Goal: Obtain resource: Download file/media

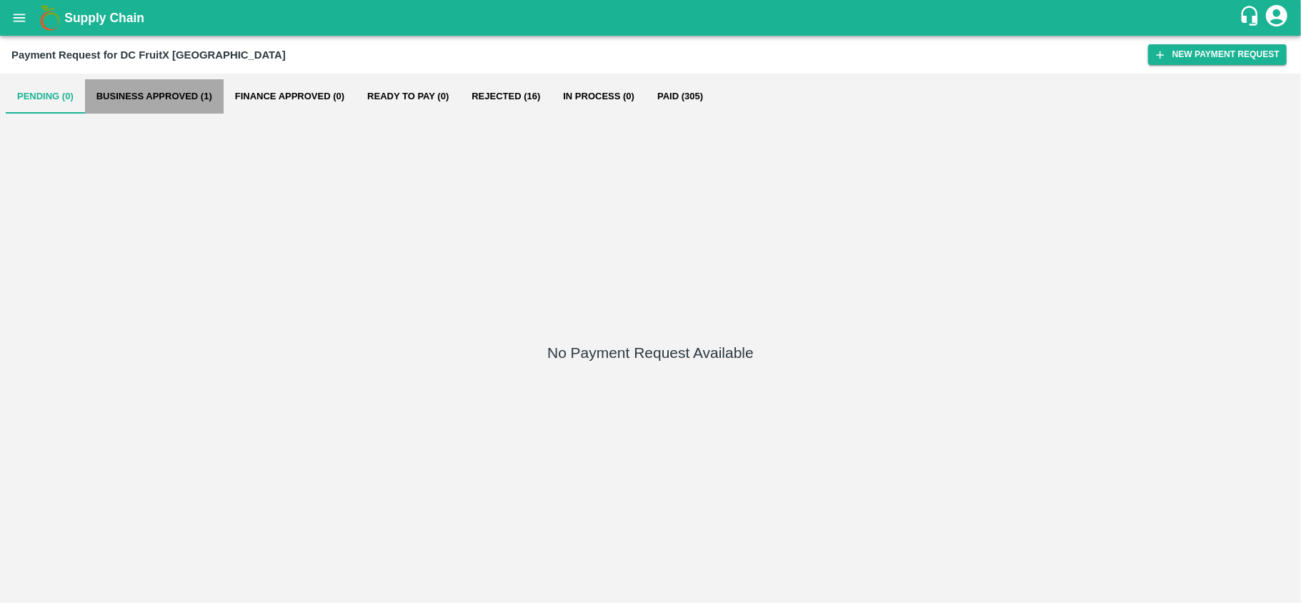
click at [149, 93] on button "Business Approved (1)" at bounding box center [154, 96] width 139 height 34
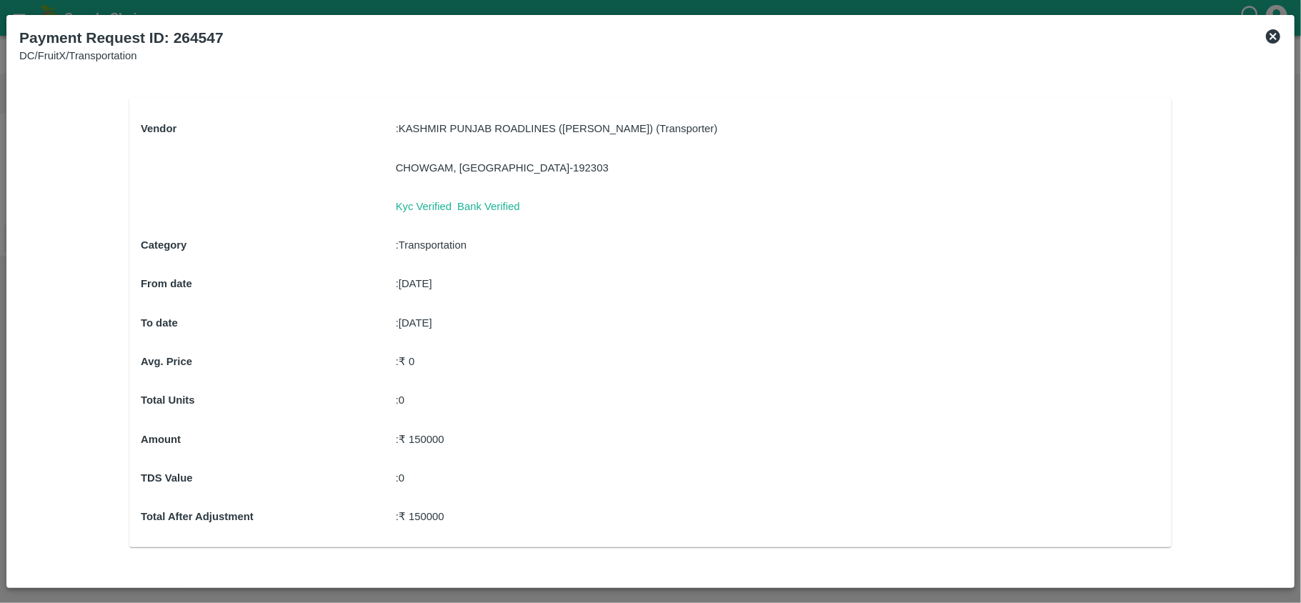
click at [1270, 34] on icon at bounding box center [1273, 36] width 17 height 17
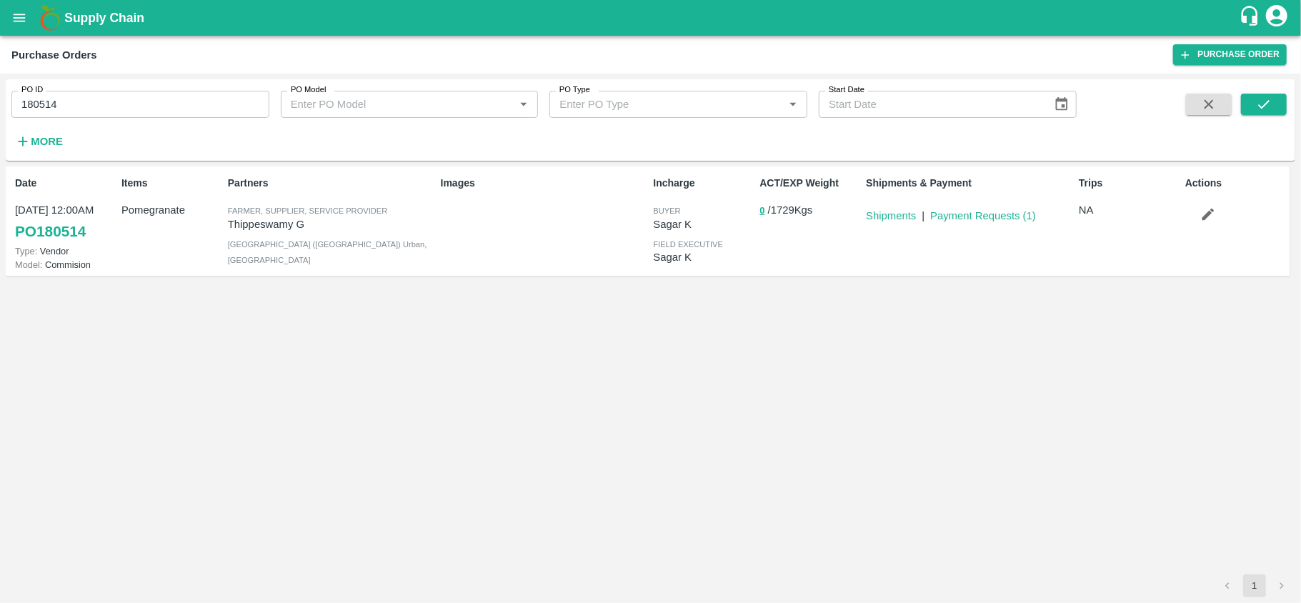
drag, startPoint x: 69, startPoint y: 86, endPoint x: 72, endPoint y: 101, distance: 14.7
click at [72, 101] on div "PO ID 180514 PO ID" at bounding box center [134, 98] width 269 height 39
click at [72, 101] on input "180514" at bounding box center [140, 104] width 258 height 27
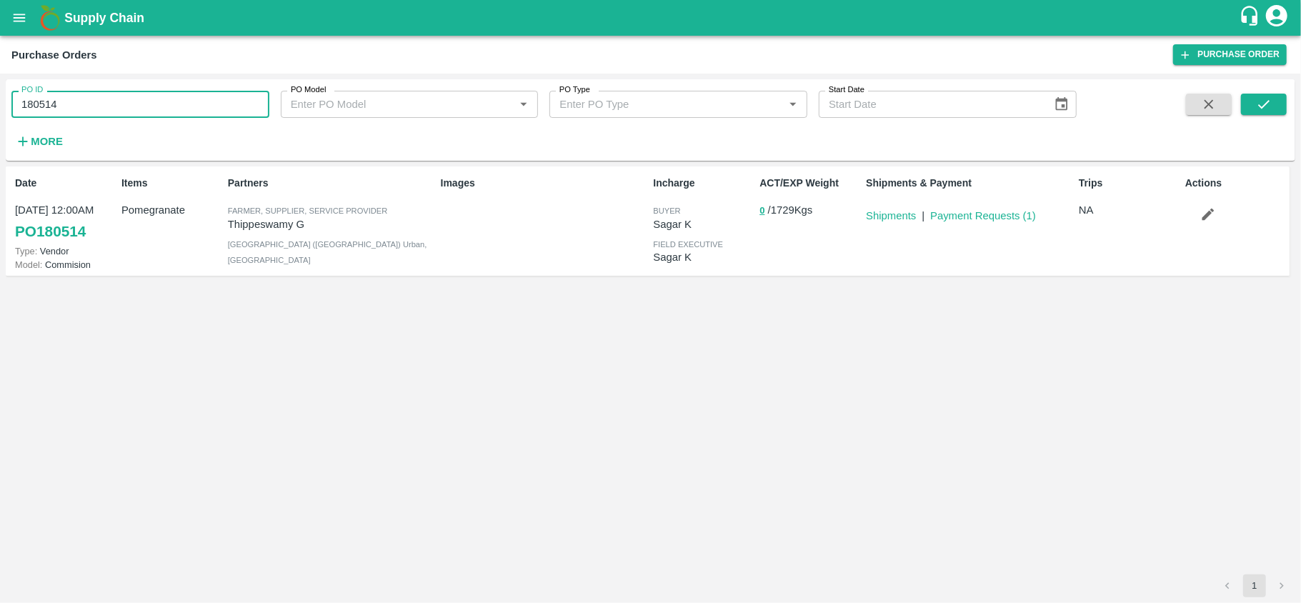
click at [72, 101] on input "180514" at bounding box center [140, 104] width 258 height 27
paste input "text"
type input "180417"
click at [1275, 101] on button "submit" at bounding box center [1264, 104] width 46 height 21
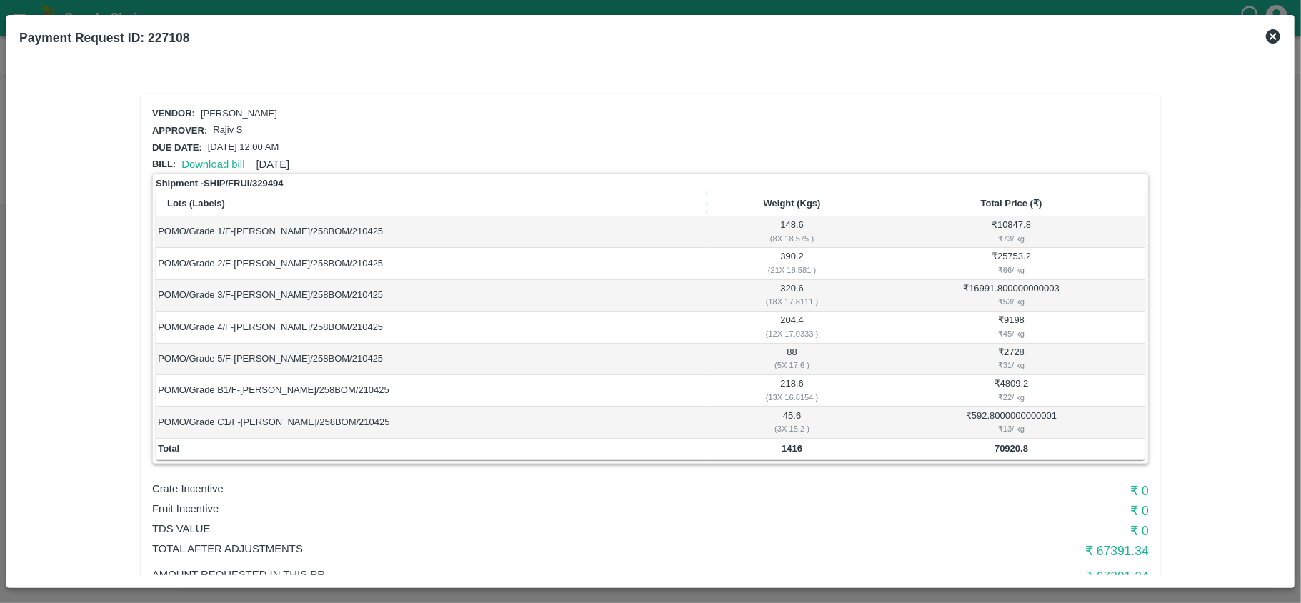
click at [1275, 40] on icon at bounding box center [1273, 36] width 14 height 14
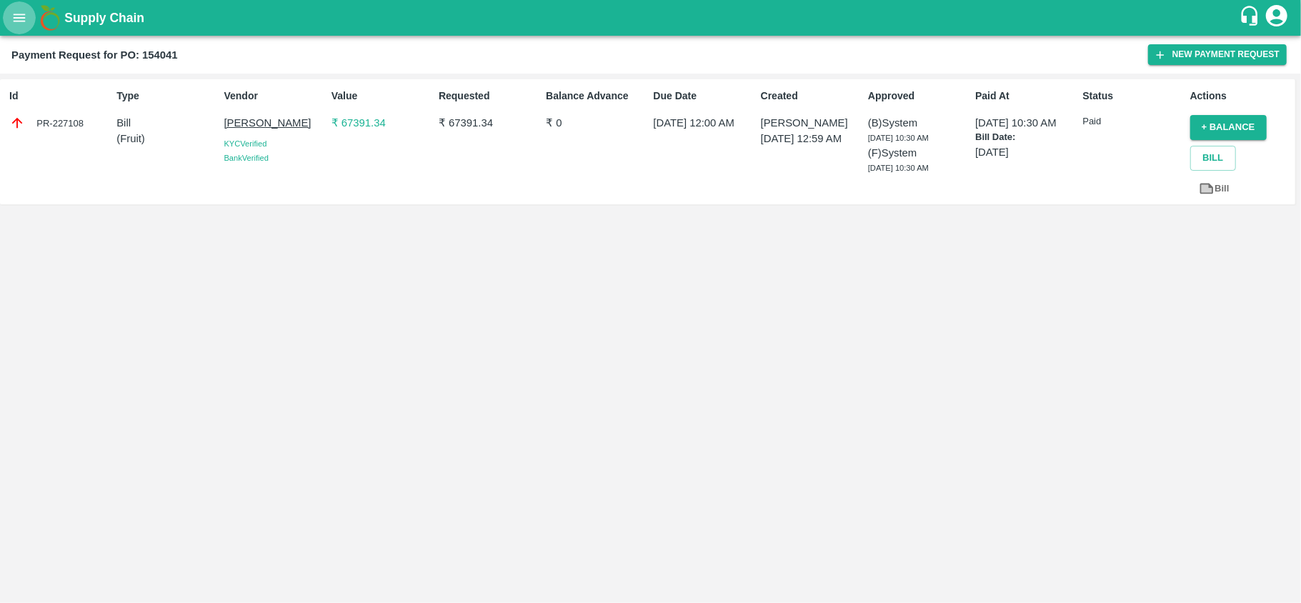
click at [15, 21] on icon "open drawer" at bounding box center [20, 18] width 12 height 8
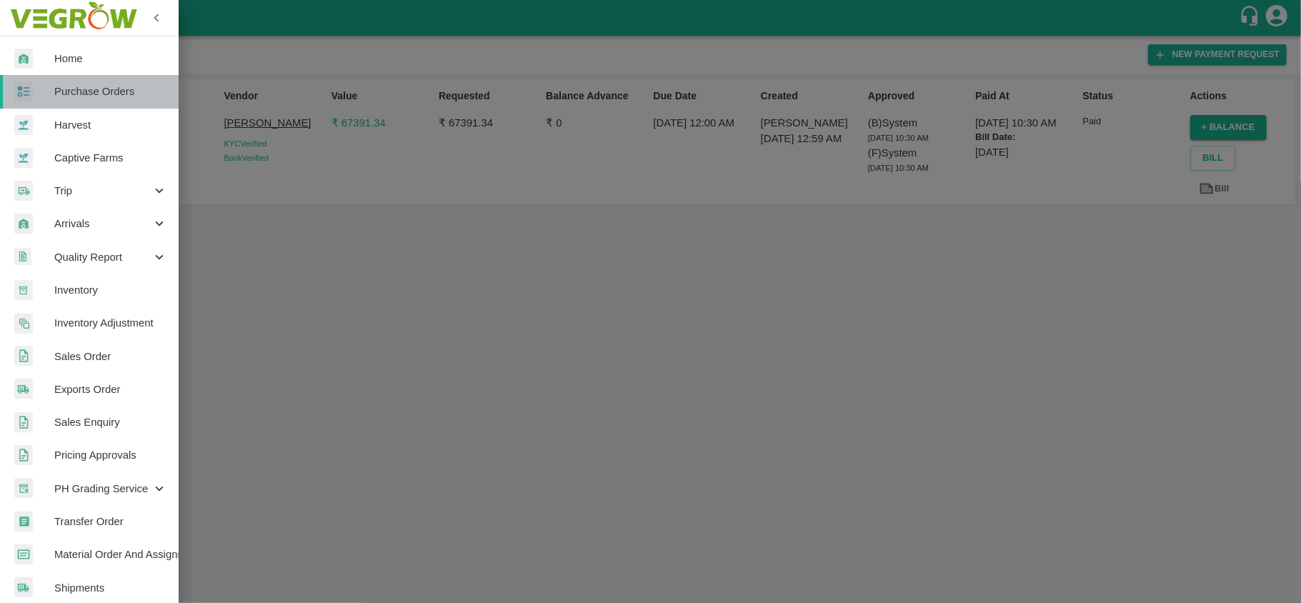
click at [103, 100] on link "Purchase Orders" at bounding box center [89, 91] width 179 height 33
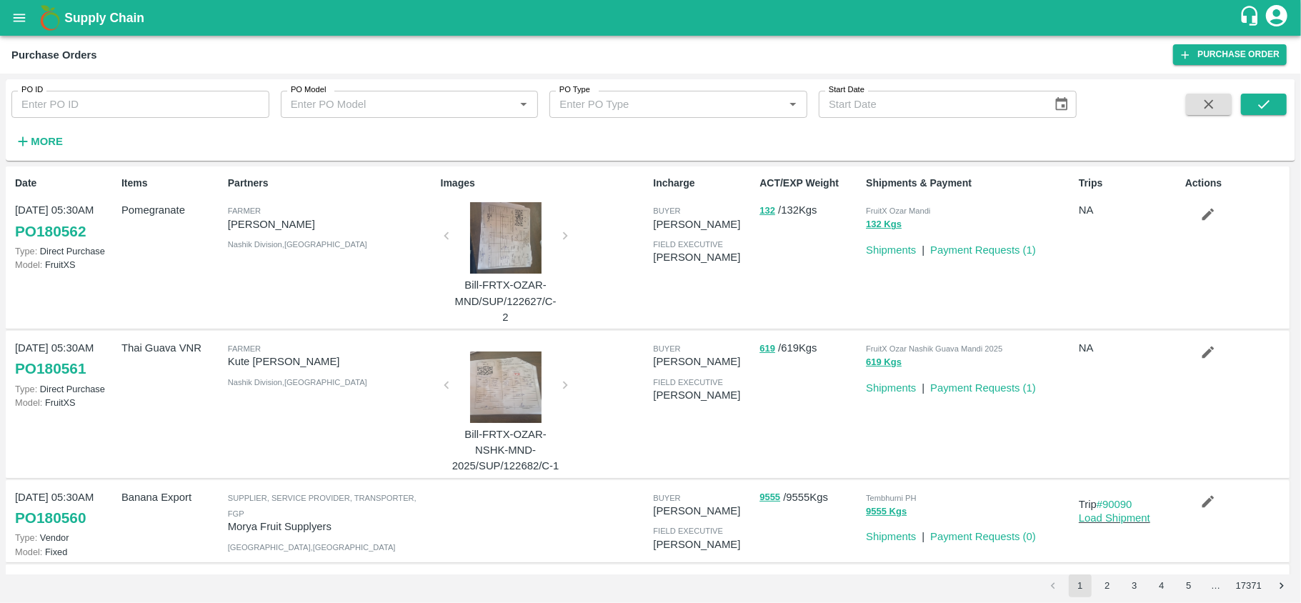
click at [56, 112] on input "PO ID" at bounding box center [140, 104] width 258 height 27
paste input "179934"
type input "179934"
click at [1264, 111] on icon "submit" at bounding box center [1264, 104] width 16 height 16
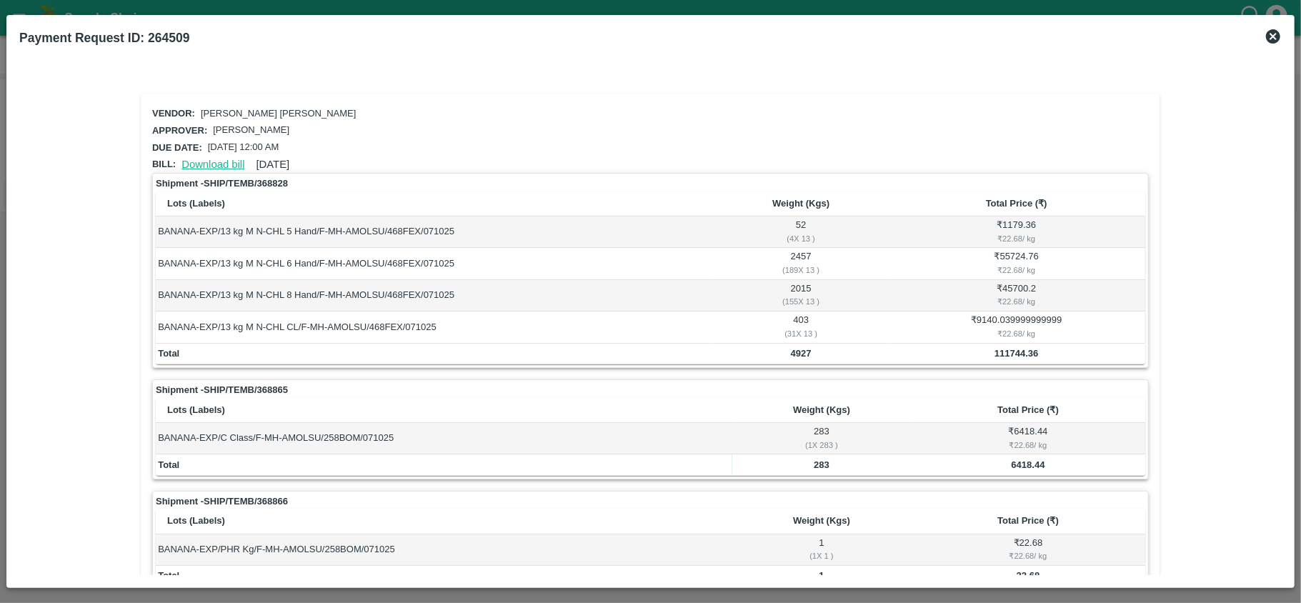
click at [204, 159] on link "Download bill" at bounding box center [212, 164] width 63 height 11
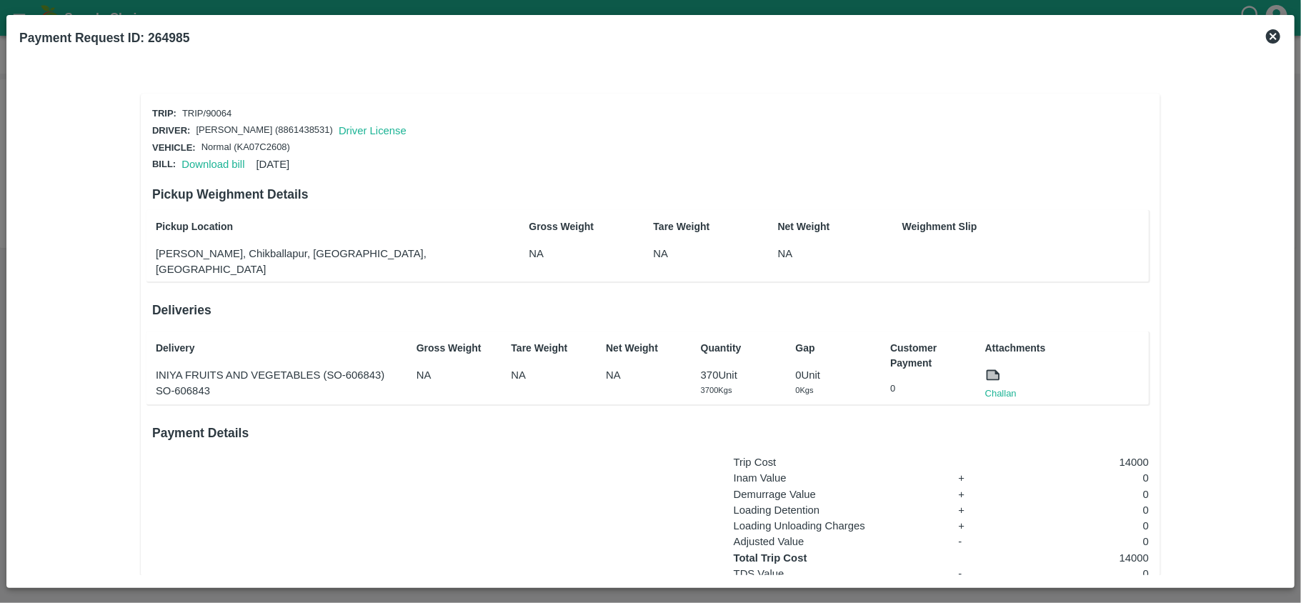
scroll to position [106, 0]
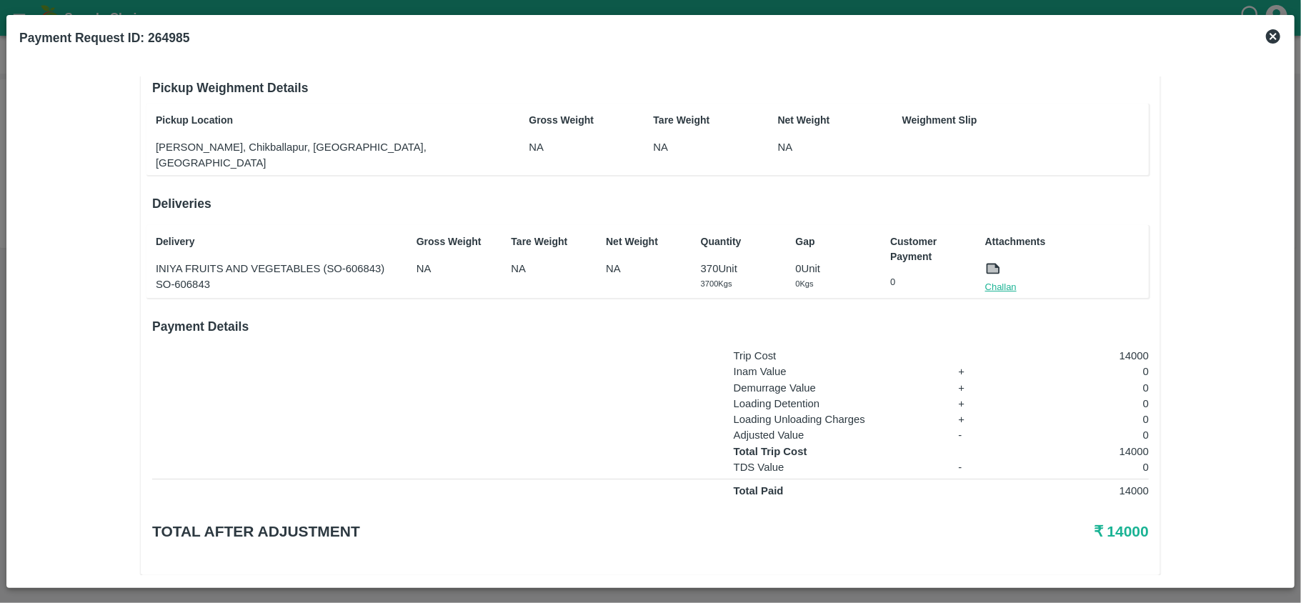
click at [998, 280] on link "Challan" at bounding box center [1000, 287] width 31 height 14
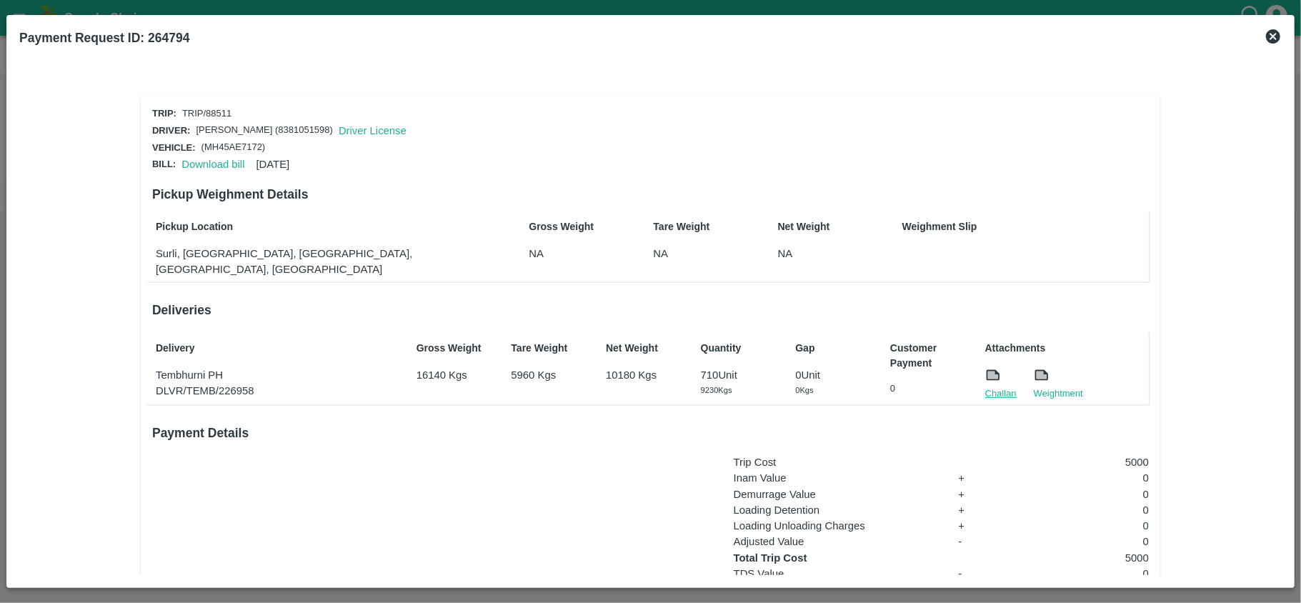
click at [995, 387] on link "Challan" at bounding box center [1000, 394] width 31 height 14
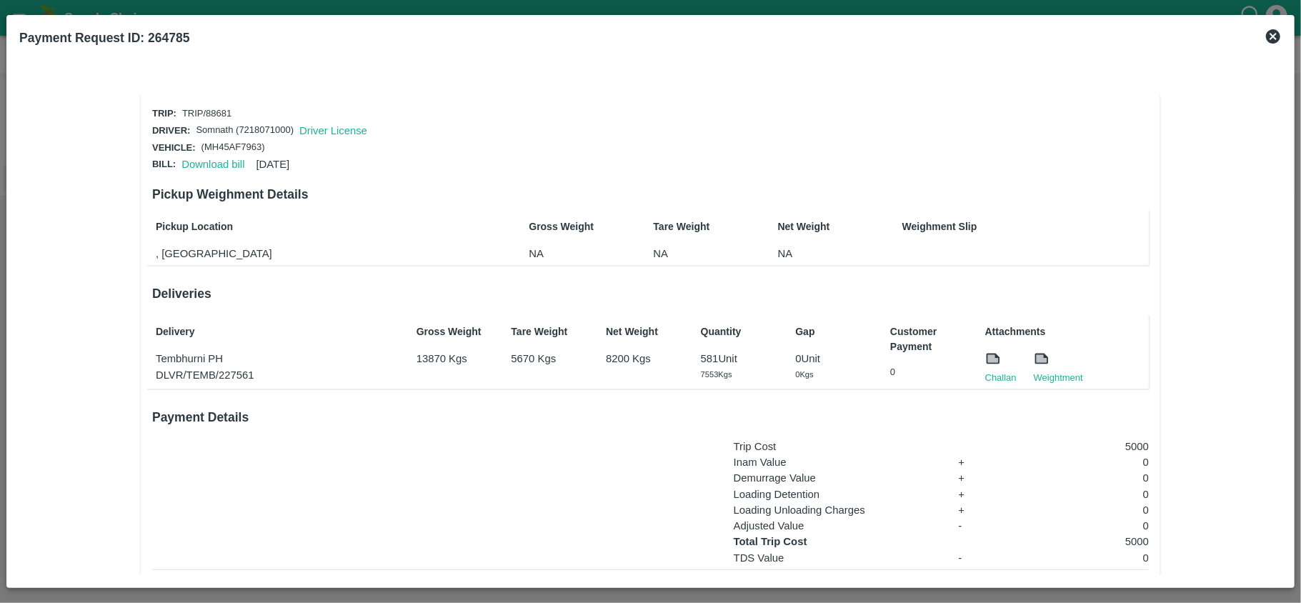
scroll to position [106, 0]
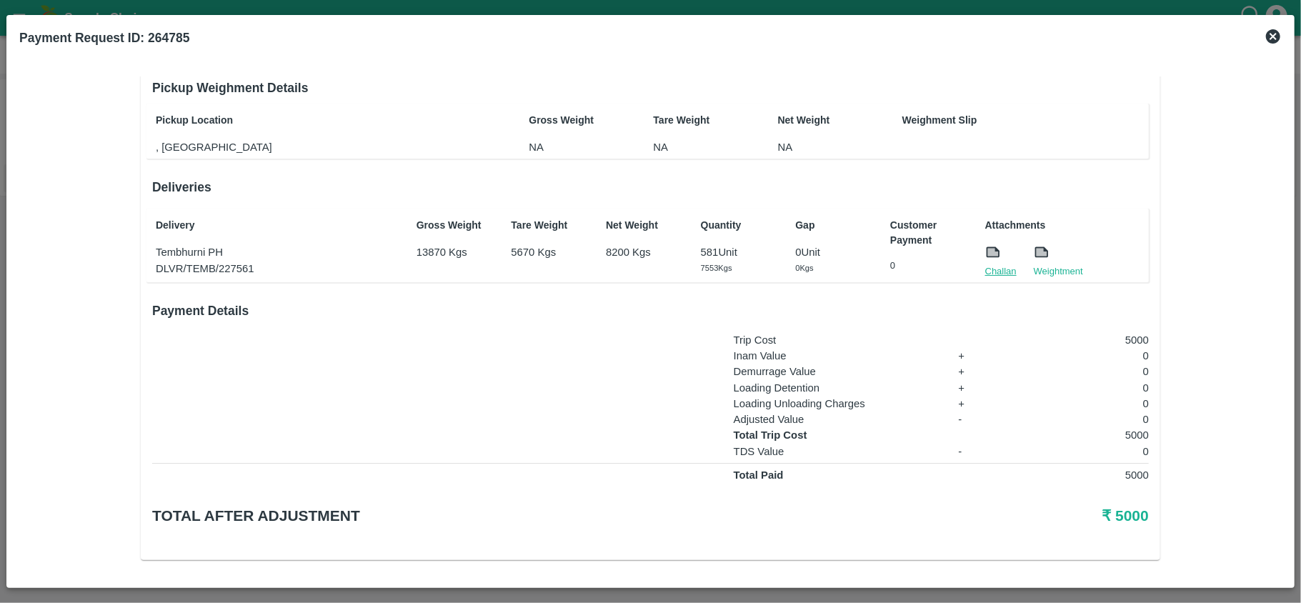
click at [995, 270] on link "Challan" at bounding box center [1000, 271] width 31 height 14
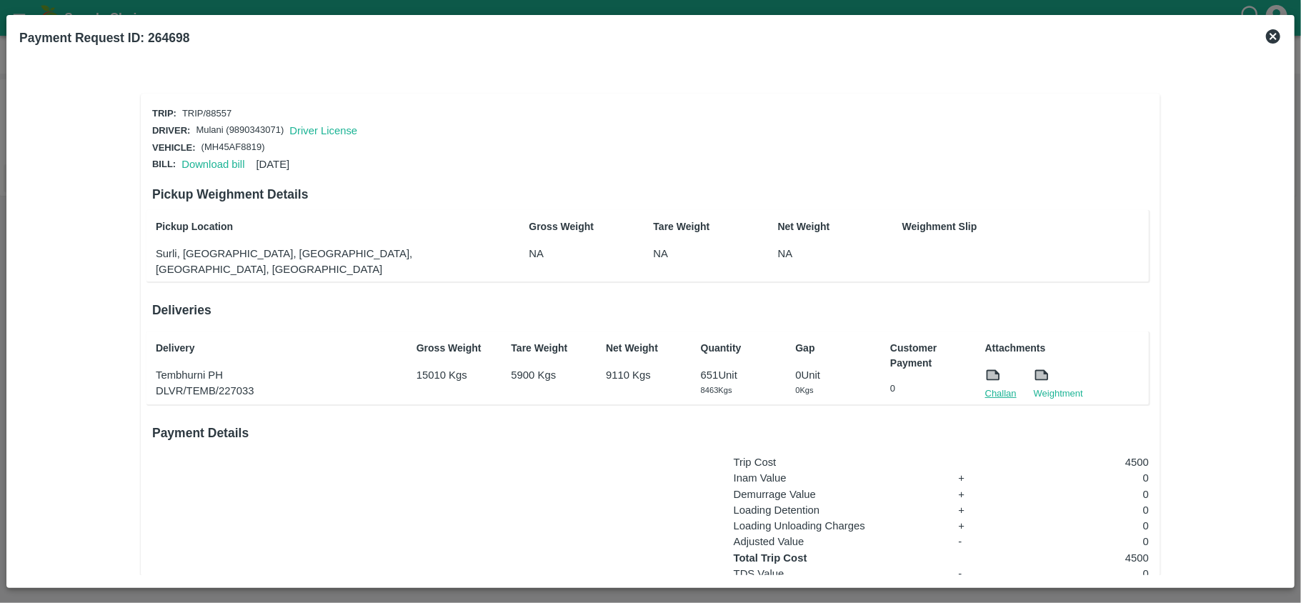
click at [999, 387] on link "Challan" at bounding box center [1000, 394] width 31 height 14
click at [992, 387] on link "Challan" at bounding box center [1000, 394] width 31 height 14
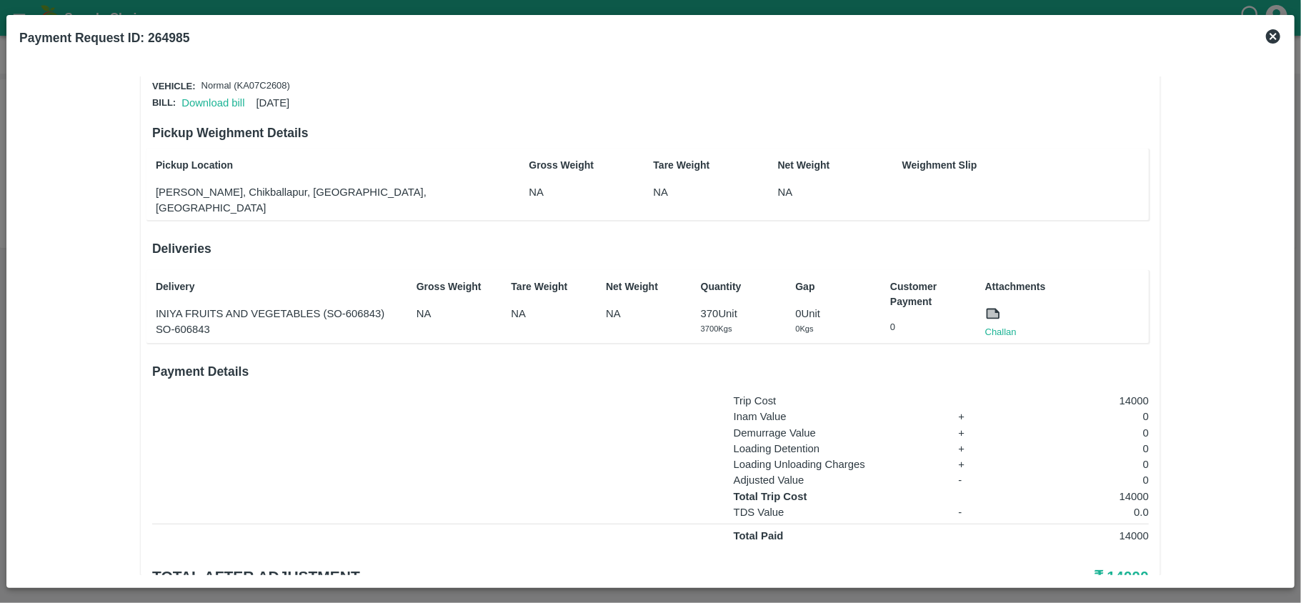
scroll to position [95, 0]
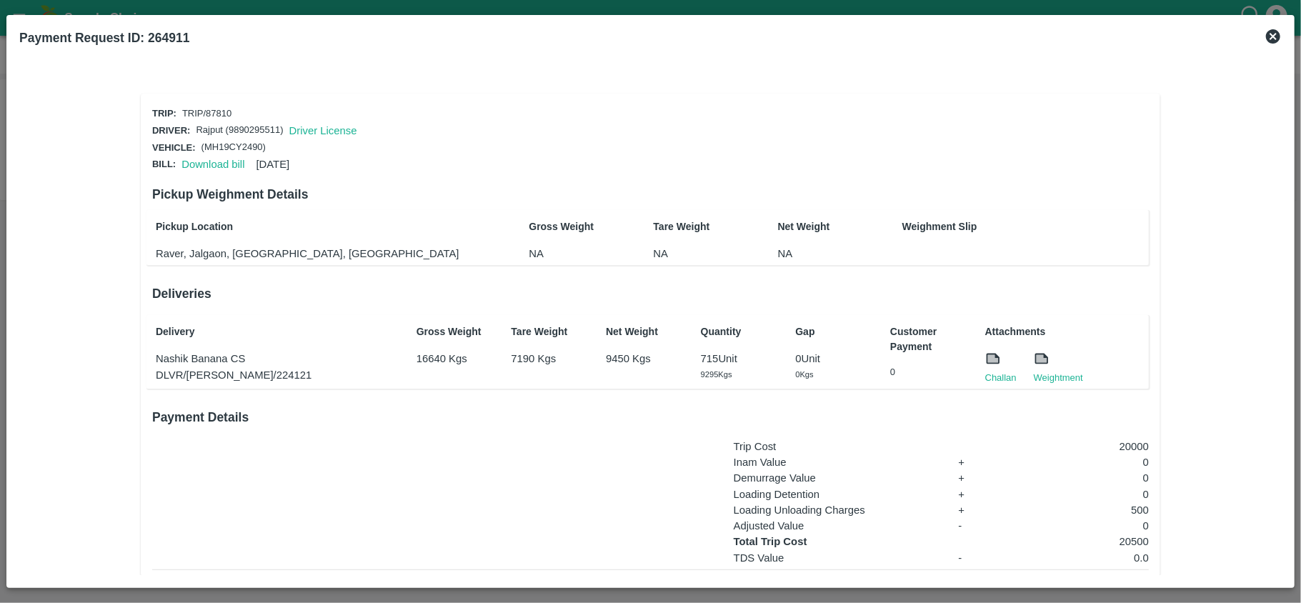
click at [1273, 33] on icon at bounding box center [1273, 36] width 14 height 14
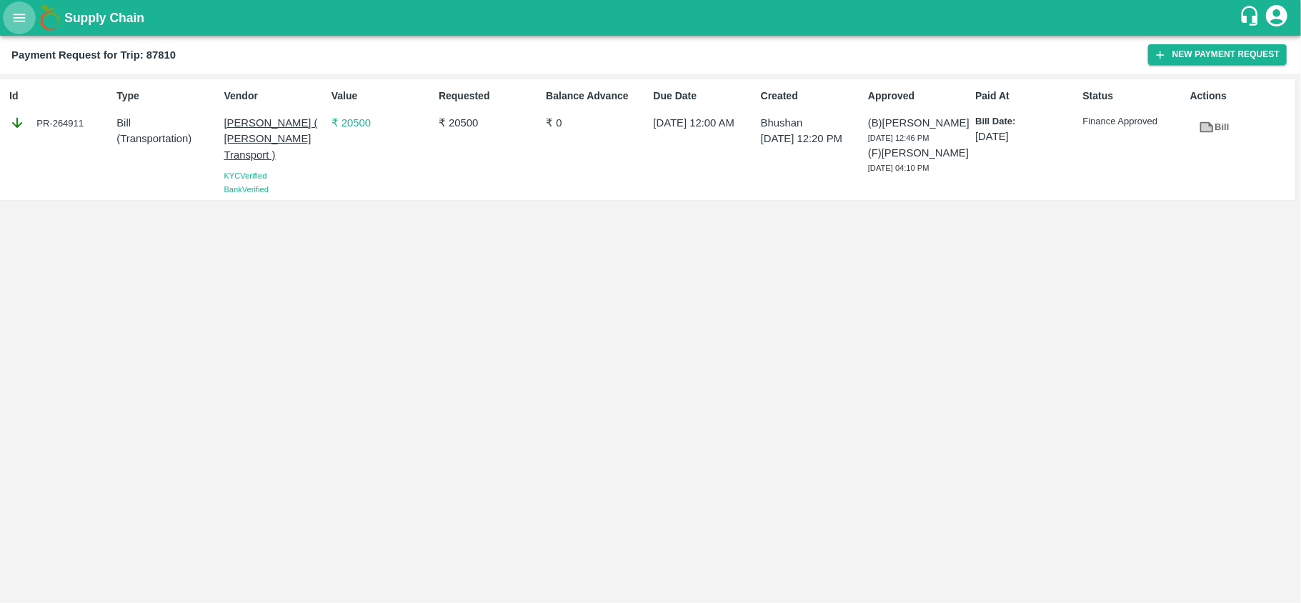
click at [16, 29] on button "open drawer" at bounding box center [19, 17] width 33 height 33
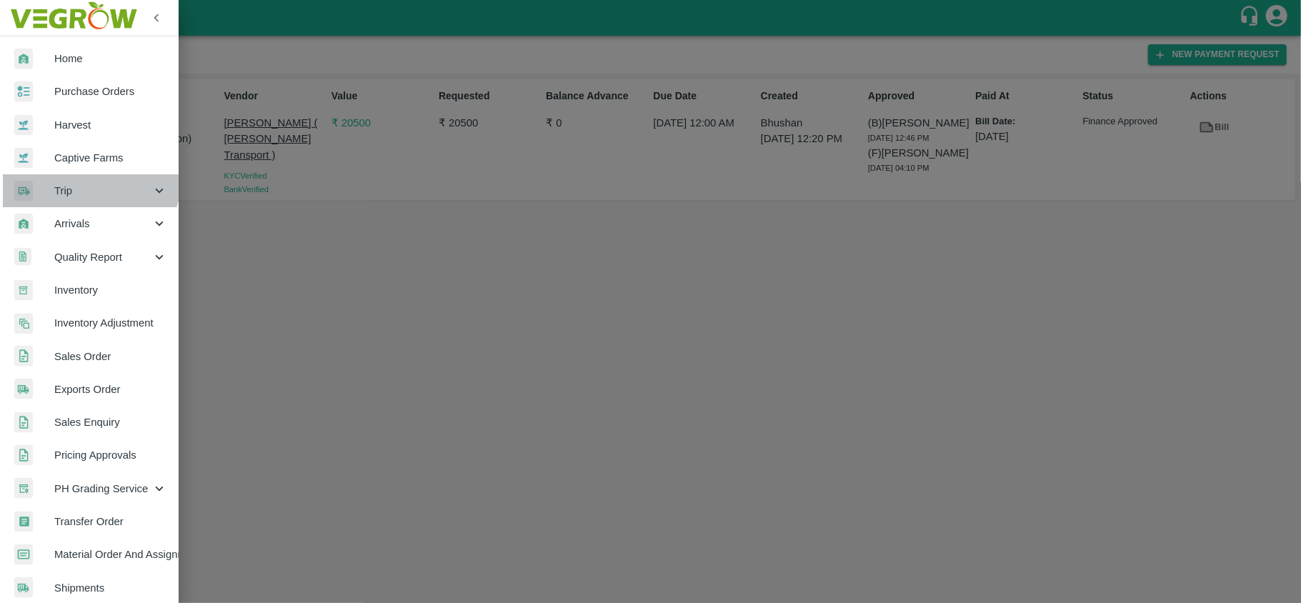
click at [83, 177] on div "Trip" at bounding box center [89, 190] width 179 height 33
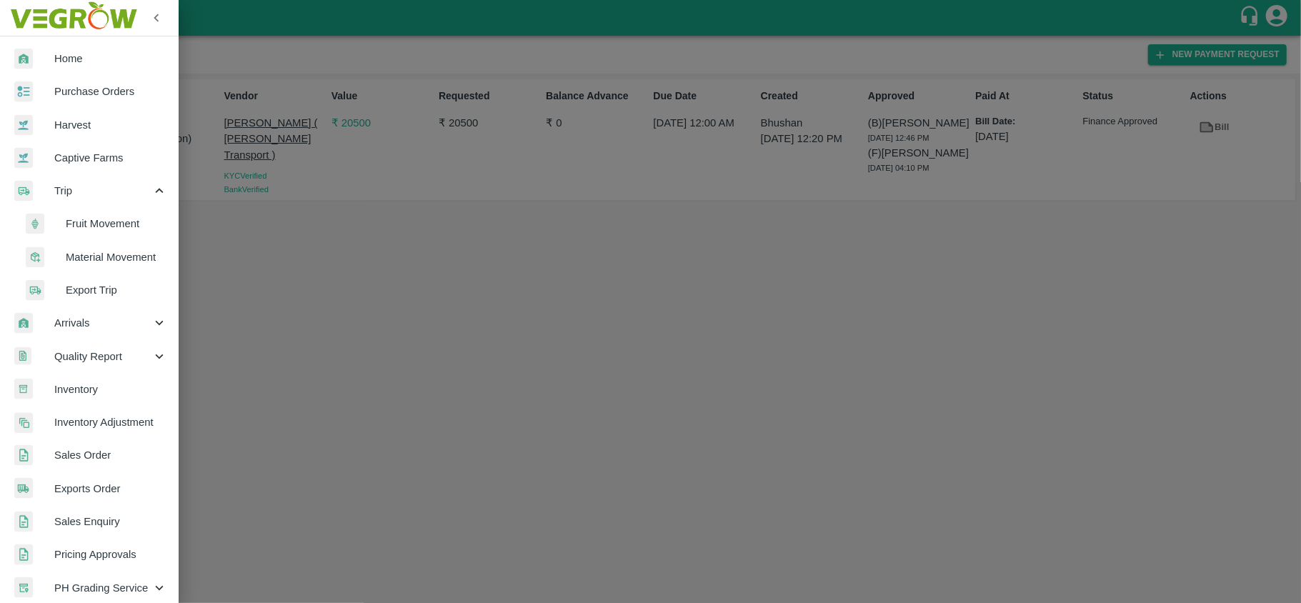
click at [126, 258] on span "Material Movement" at bounding box center [116, 257] width 101 height 16
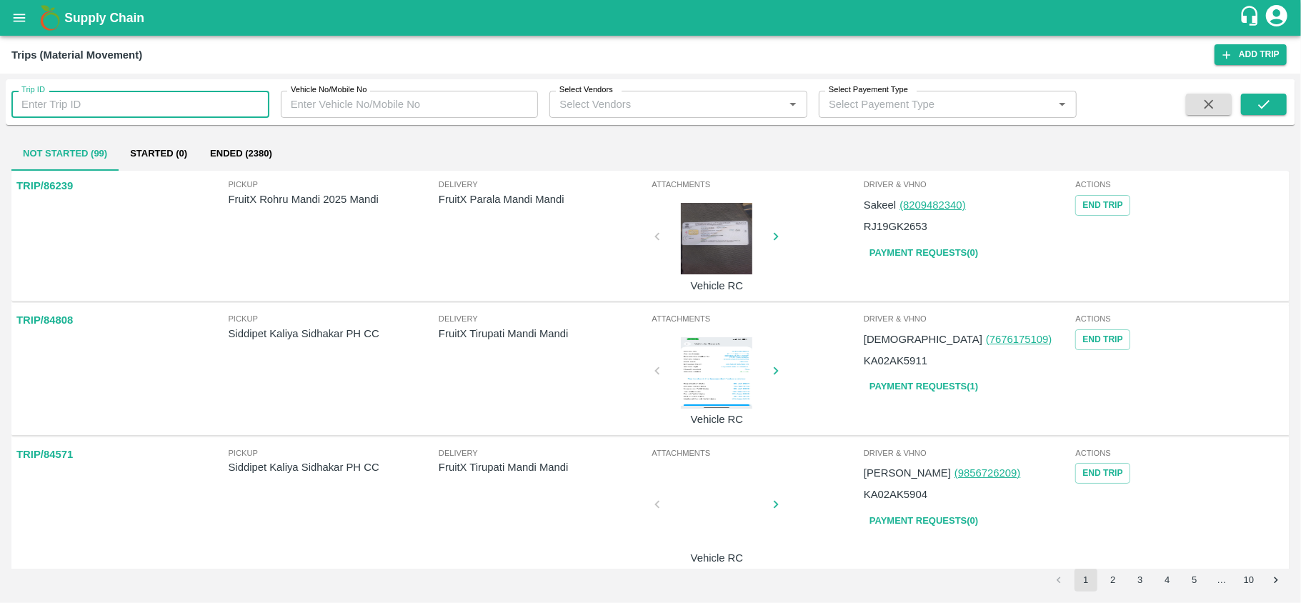
click at [123, 104] on input "Trip ID" at bounding box center [140, 104] width 258 height 27
paste input "90069"
type input "90069"
click at [1255, 101] on button "submit" at bounding box center [1264, 104] width 46 height 21
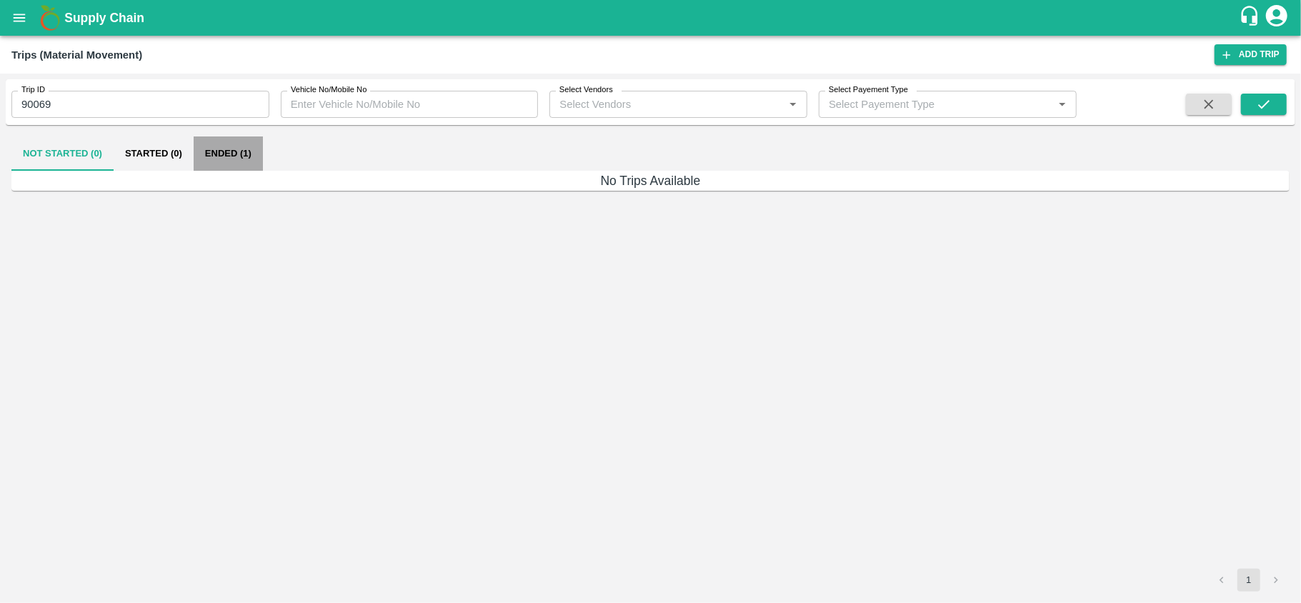
click at [227, 157] on button "Ended (1)" at bounding box center [228, 153] width 69 height 34
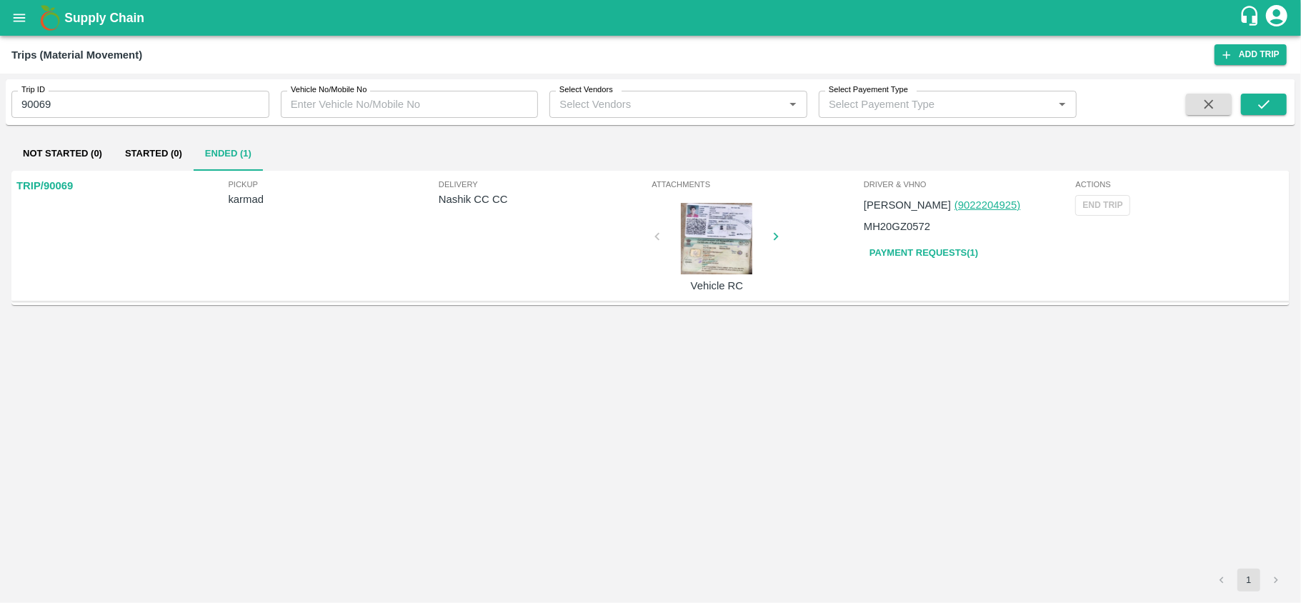
click at [446, 201] on p "Nashik CC CC" at bounding box center [544, 199] width 210 height 16
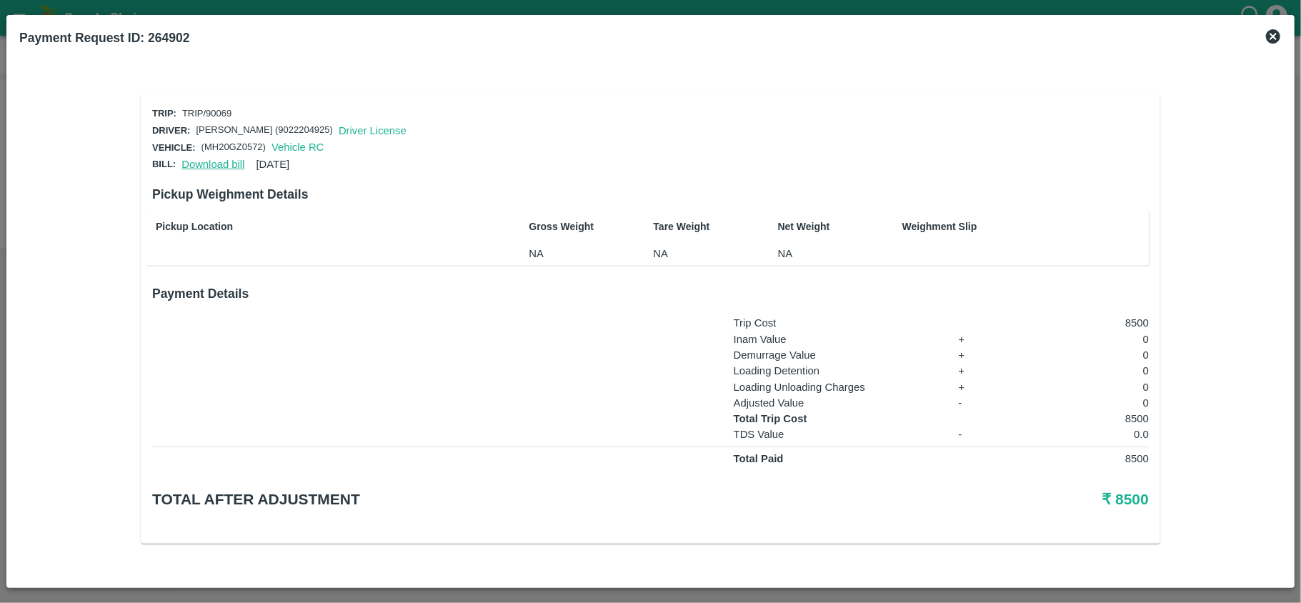
click at [217, 161] on link "Download bill" at bounding box center [212, 164] width 63 height 11
